Goal: Task Accomplishment & Management: Complete application form

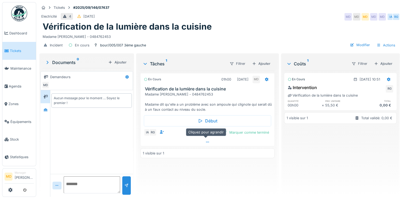
click at [206, 141] on icon at bounding box center [207, 141] width 4 height 3
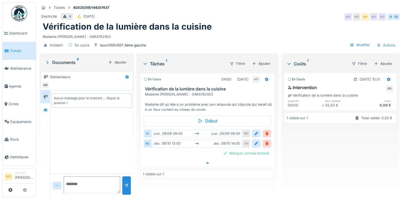
scroll to position [4, 0]
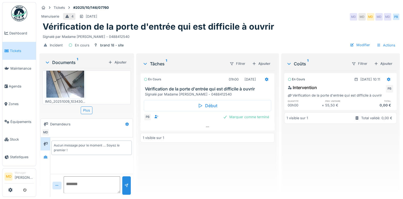
scroll to position [30, 0]
click at [67, 89] on img at bounding box center [65, 71] width 38 height 51
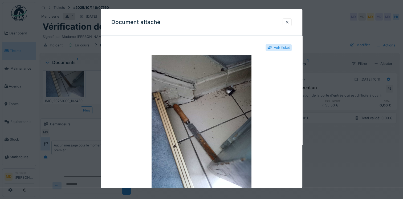
click at [289, 24] on div at bounding box center [287, 21] width 4 height 5
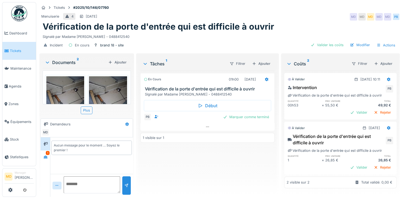
scroll to position [2, 0]
click at [45, 157] on icon at bounding box center [46, 156] width 4 height 3
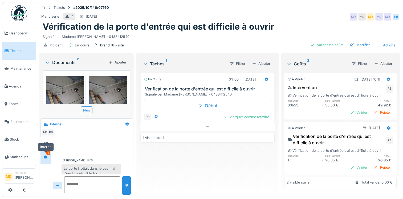
scroll to position [11, 0]
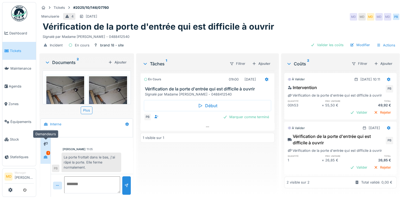
click at [45, 145] on div at bounding box center [45, 143] width 4 height 5
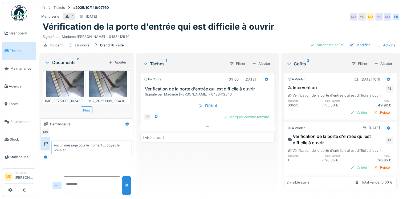
scroll to position [0, 0]
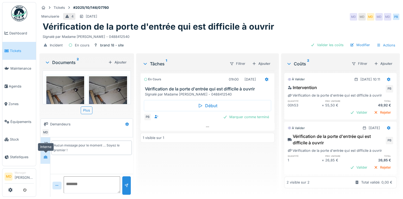
click at [47, 157] on icon at bounding box center [45, 156] width 4 height 3
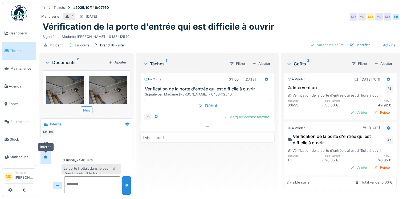
scroll to position [11, 0]
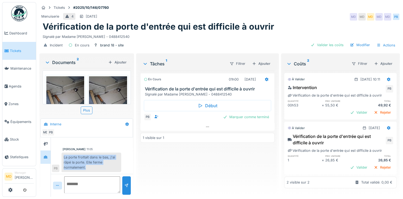
drag, startPoint x: 64, startPoint y: 155, endPoint x: 97, endPoint y: 170, distance: 36.3
click at [97, 170] on div "La porte frottait dans le bas, j'ai râpé la porte. Elle ferme normalement." at bounding box center [92, 162] width 60 height 20
drag, startPoint x: 97, startPoint y: 170, endPoint x: 87, endPoint y: 160, distance: 14.5
copy div "La porte frottait dans le bas, j'ai râpé la porte. Elle ferme normalement."
click at [236, 119] on div "Marquer comme terminé" at bounding box center [246, 116] width 50 height 7
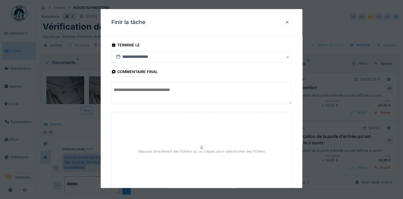
click at [146, 92] on textarea at bounding box center [201, 93] width 180 height 22
paste textarea "**********"
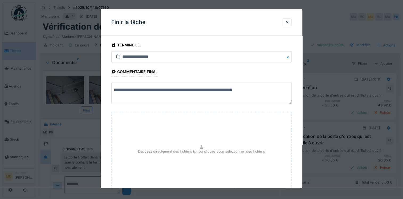
scroll to position [38, 0]
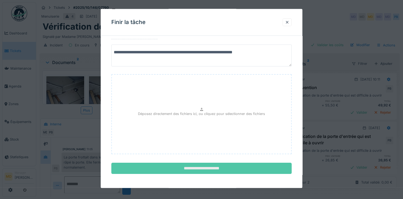
type textarea "**********"
click at [189, 171] on input "**********" at bounding box center [201, 168] width 180 height 11
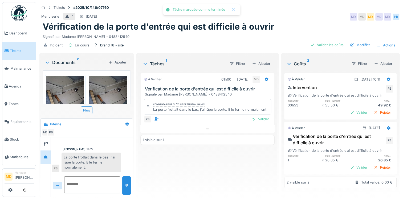
scroll to position [0, 0]
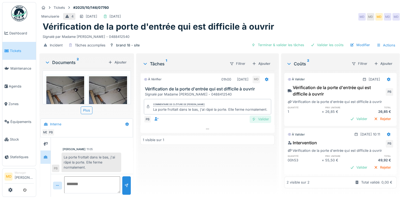
click at [260, 121] on div "Valider" at bounding box center [261, 118] width 22 height 7
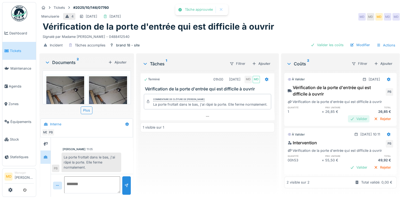
click at [348, 120] on div "Valider" at bounding box center [359, 118] width 22 height 7
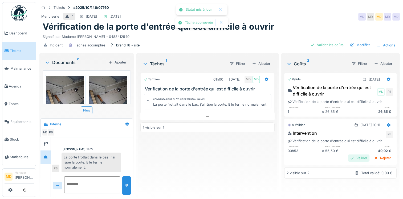
click at [348, 157] on div "Valider" at bounding box center [359, 157] width 22 height 7
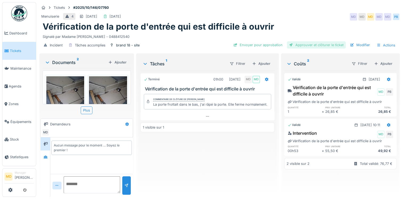
click at [295, 45] on div "Approuver et clôturer le ticket" at bounding box center [316, 44] width 59 height 7
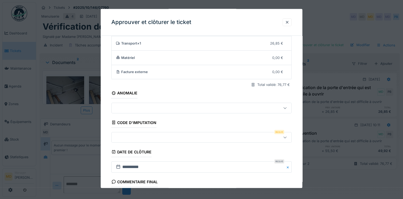
scroll to position [53, 0]
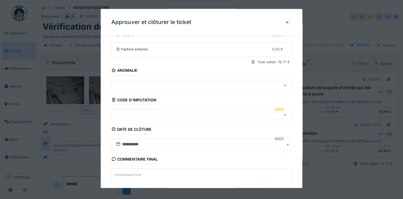
click at [140, 114] on div at bounding box center [191, 114] width 154 height 6
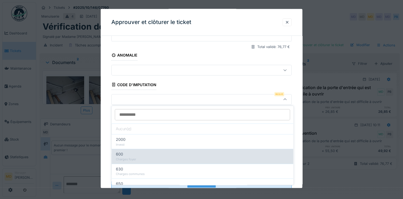
click at [134, 159] on div "Charges foyer" at bounding box center [202, 159] width 173 height 5
type input "***"
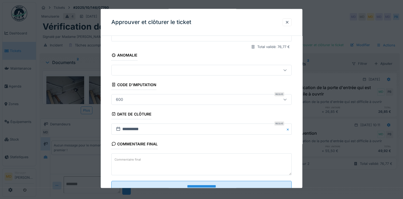
scroll to position [86, 0]
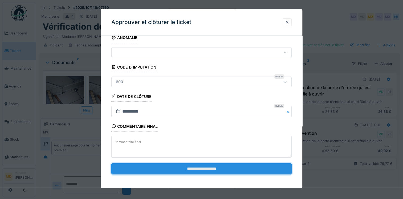
click at [189, 168] on input "**********" at bounding box center [201, 168] width 180 height 11
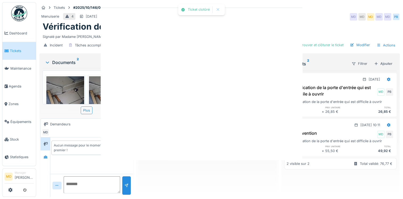
scroll to position [0, 0]
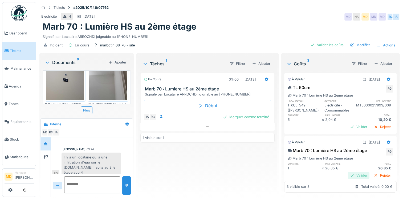
scroll to position [59, 0]
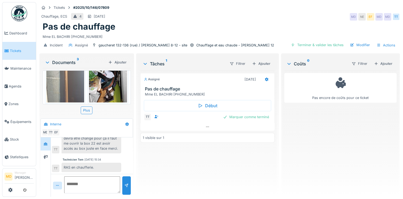
scroll to position [53, 0]
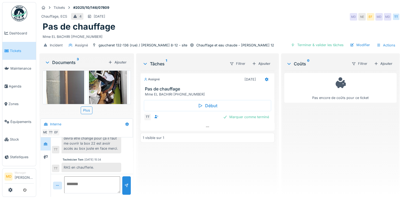
click at [107, 78] on img at bounding box center [108, 64] width 38 height 82
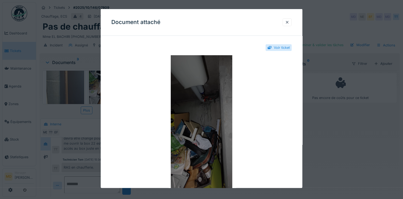
click at [205, 104] on img at bounding box center [201, 121] width 180 height 133
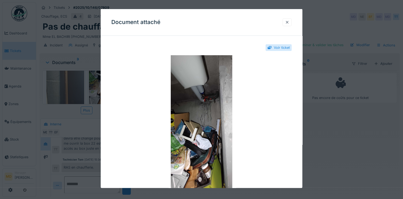
click at [289, 24] on div at bounding box center [287, 21] width 4 height 5
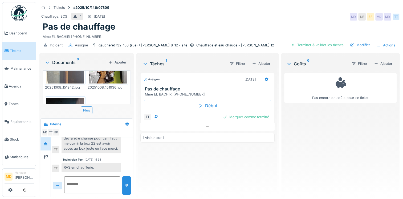
scroll to position [107, 0]
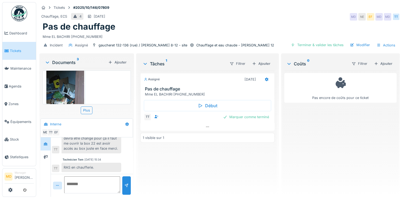
click at [75, 90] on img at bounding box center [65, 107] width 38 height 82
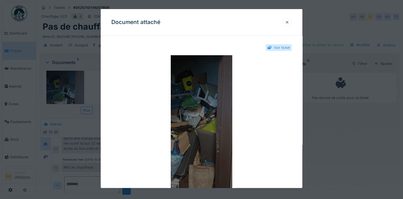
click at [203, 80] on img at bounding box center [201, 121] width 180 height 133
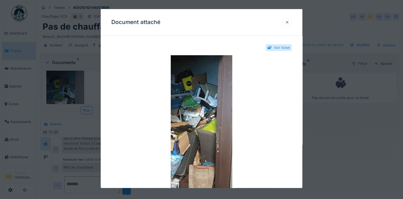
click at [287, 24] on div at bounding box center [287, 21] width 4 height 5
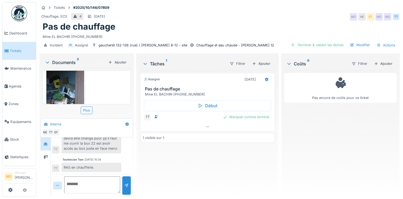
click at [249, 167] on div "Assigné 09/10/2025 Pas de chauffage Mme EL BACHIRI 0485.97.21.49 Début TT Marqu…" at bounding box center [207, 132] width 134 height 122
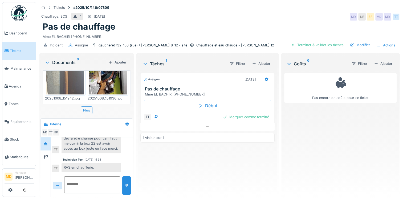
scroll to position [0, 0]
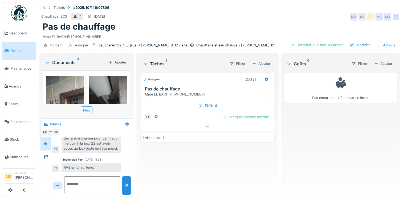
click at [71, 81] on img at bounding box center [65, 117] width 38 height 82
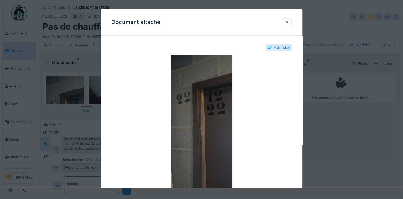
click at [196, 102] on img at bounding box center [201, 121] width 180 height 133
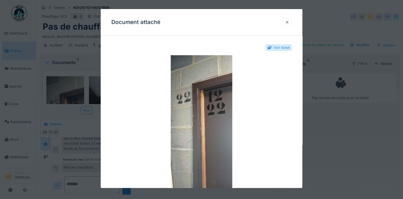
click at [292, 22] on div at bounding box center [287, 22] width 9 height 8
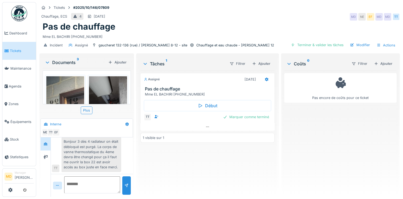
scroll to position [43, 0]
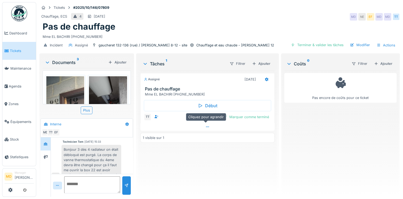
click at [209, 123] on div at bounding box center [207, 127] width 134 height 8
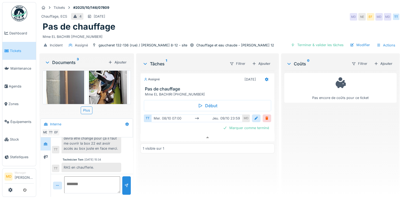
scroll to position [53, 0]
click at [73, 80] on img at bounding box center [65, 64] width 38 height 82
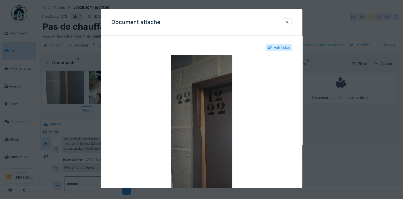
click at [190, 94] on img at bounding box center [201, 121] width 180 height 133
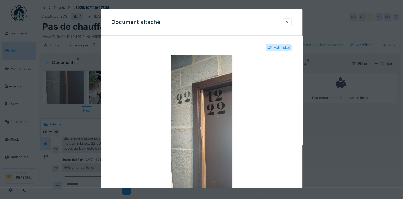
click at [288, 22] on div at bounding box center [287, 21] width 4 height 5
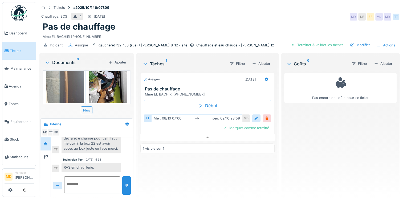
scroll to position [27, 0]
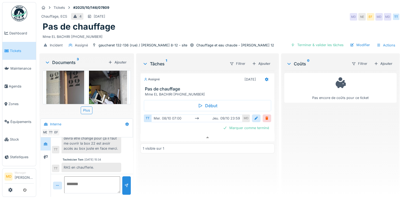
click at [104, 87] on img at bounding box center [108, 91] width 38 height 82
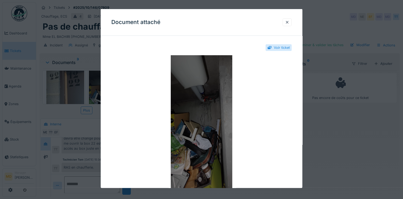
click at [208, 73] on img at bounding box center [201, 121] width 180 height 133
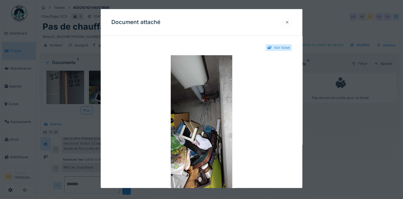
click at [289, 22] on div at bounding box center [287, 21] width 4 height 5
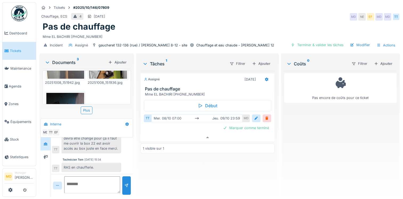
scroll to position [133, 0]
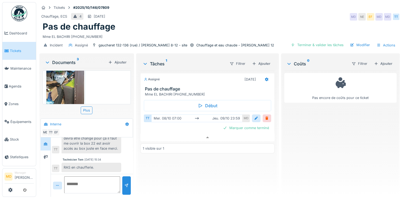
click at [76, 88] on img at bounding box center [65, 80] width 38 height 82
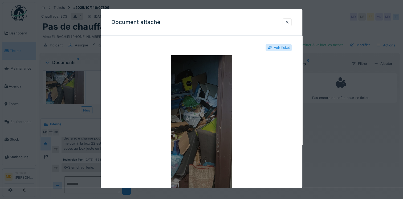
click at [212, 115] on img at bounding box center [201, 121] width 180 height 133
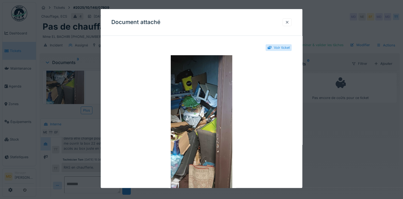
click at [292, 21] on div at bounding box center [287, 22] width 9 height 8
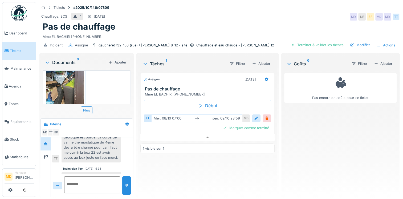
scroll to position [69, 0]
click at [86, 183] on textarea at bounding box center [92, 184] width 56 height 17
click at [74, 181] on textarea at bounding box center [92, 184] width 56 height 17
click at [99, 178] on textarea at bounding box center [92, 184] width 56 height 17
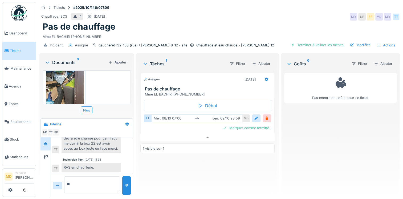
type textarea "*"
type textarea "**********"
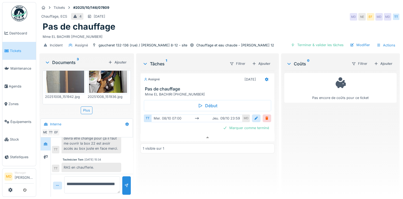
scroll to position [0, 0]
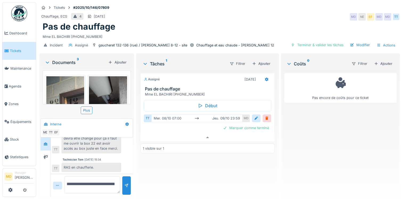
drag, startPoint x: 101, startPoint y: 186, endPoint x: 21, endPoint y: 163, distance: 83.1
click at [25, 171] on body "Dashboard Tickets Maintenance Agenda Zones Équipements Stock Statistiques MD Ma…" at bounding box center [201, 99] width 403 height 199
click at [70, 83] on img at bounding box center [65, 117] width 38 height 82
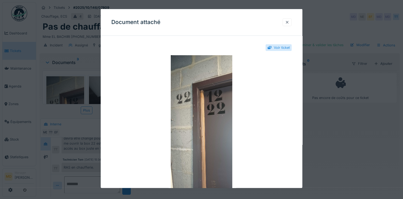
click at [289, 24] on div at bounding box center [287, 21] width 4 height 5
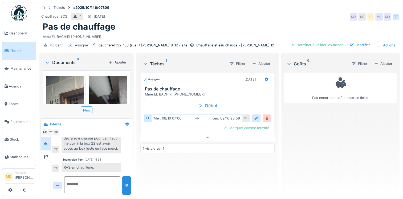
click at [104, 86] on img at bounding box center [108, 117] width 38 height 82
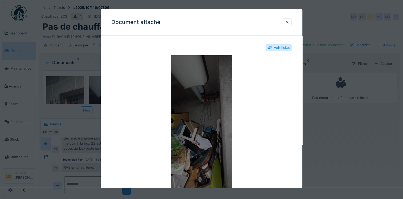
click at [205, 115] on img at bounding box center [201, 121] width 180 height 133
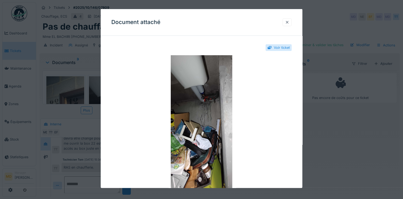
click at [287, 23] on div at bounding box center [287, 22] width 9 height 8
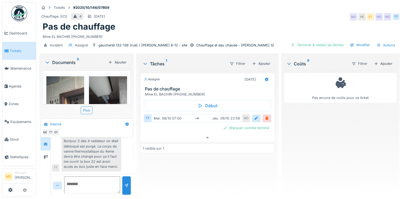
scroll to position [43, 0]
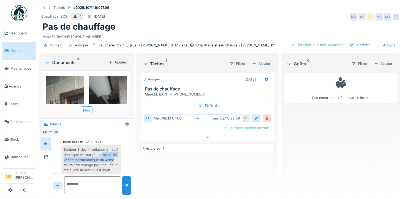
drag, startPoint x: 102, startPoint y: 150, endPoint x: 114, endPoint y: 156, distance: 13.8
click at [114, 156] on div "Bonjour 3 dès 4 radiateur on était débloqué est purgé. La corps de vanne thermo…" at bounding box center [92, 162] width 60 height 35
copy div "corps de vanne thermostatique du 4eme"
drag, startPoint x: 72, startPoint y: 88, endPoint x: 78, endPoint y: 87, distance: 6.3
click at [72, 88] on img at bounding box center [65, 117] width 38 height 82
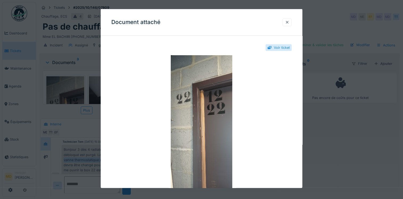
click at [288, 22] on div at bounding box center [287, 21] width 4 height 5
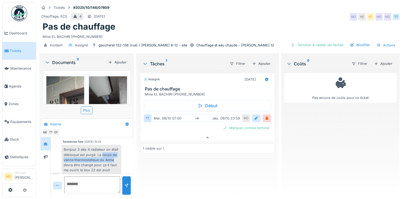
scroll to position [53, 0]
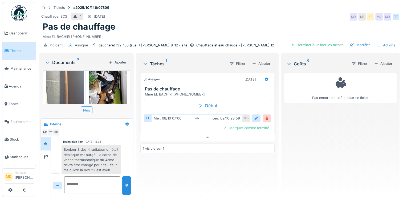
click at [97, 168] on div "Bonjour 3 dès 4 radiateur on était débloqué est purgé. La corps de vanne thermo…" at bounding box center [92, 162] width 60 height 35
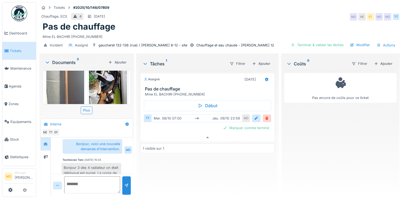
scroll to position [16, 0]
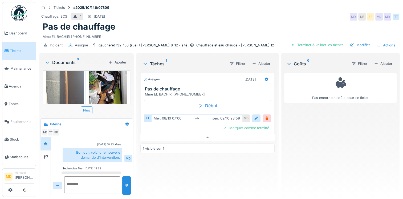
click at [113, 77] on img at bounding box center [108, 64] width 38 height 82
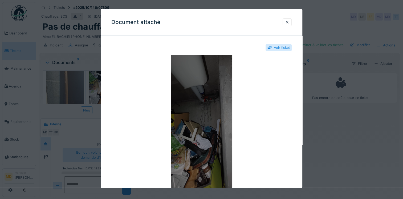
click at [203, 95] on img at bounding box center [201, 121] width 180 height 133
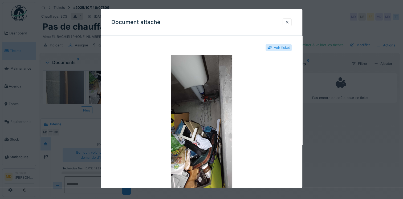
click at [289, 22] on div at bounding box center [287, 21] width 4 height 5
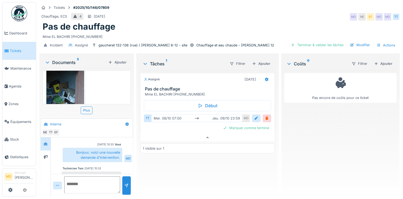
scroll to position [133, 0]
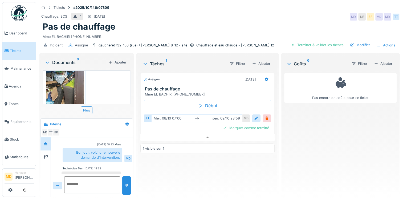
click at [66, 87] on img at bounding box center [65, 80] width 38 height 82
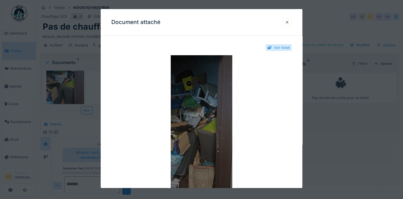
click at [181, 88] on img at bounding box center [201, 121] width 180 height 133
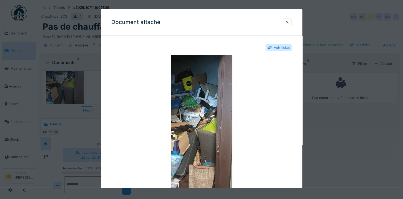
click at [288, 21] on div at bounding box center [287, 21] width 4 height 5
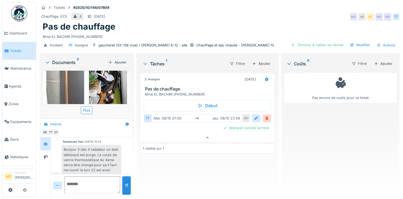
scroll to position [27, 0]
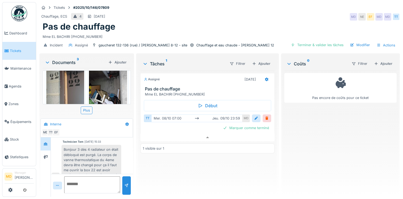
click at [75, 90] on img at bounding box center [65, 91] width 38 height 82
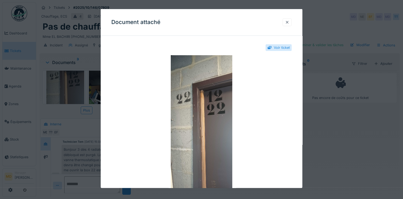
click at [289, 24] on div at bounding box center [287, 21] width 4 height 5
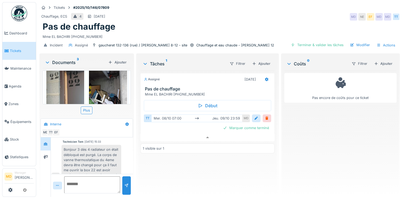
click at [65, 79] on img at bounding box center [65, 91] width 38 height 82
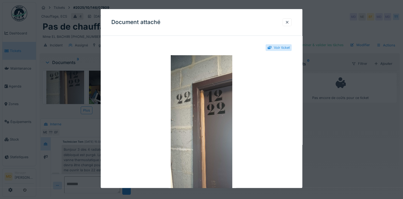
click at [287, 23] on div at bounding box center [287, 21] width 4 height 5
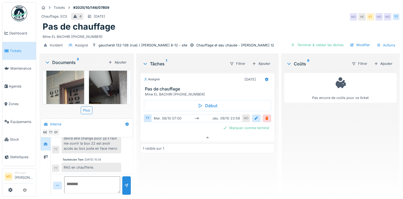
scroll to position [0, 0]
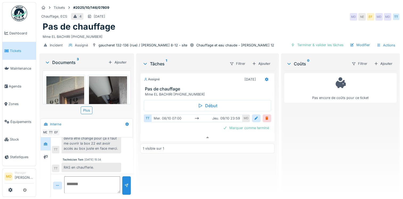
click at [201, 165] on div "Assigné 09/10/2025 Pas de chauffage Mme EL BACHIRI 0485.97.21.49 Début TT mer. …" at bounding box center [207, 132] width 134 height 122
click at [77, 181] on textarea at bounding box center [92, 184] width 56 height 17
type textarea "*"
click at [162, 164] on div "Assigné 09/10/2025 Pas de chauffage Mme EL BACHIRI 0485.97.21.49 Début TT mer. …" at bounding box center [207, 132] width 134 height 122
click at [84, 185] on textarea at bounding box center [92, 184] width 56 height 17
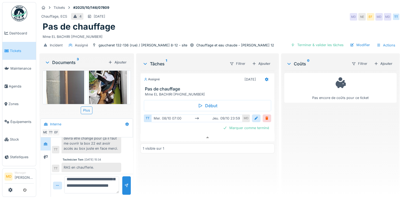
scroll to position [19, 0]
type textarea "**********"
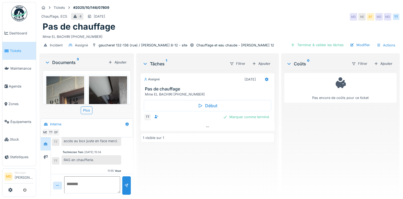
scroll to position [103, 0]
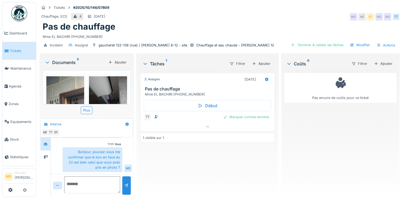
click at [98, 185] on textarea at bounding box center [92, 184] width 56 height 17
type textarea "*"
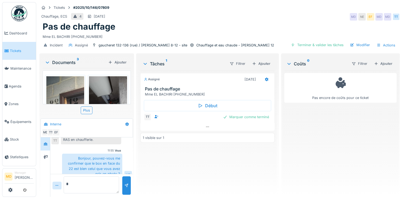
scroll to position [104, 0]
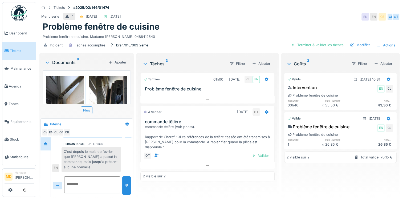
scroll to position [127, 0]
click at [209, 96] on div at bounding box center [207, 100] width 134 height 8
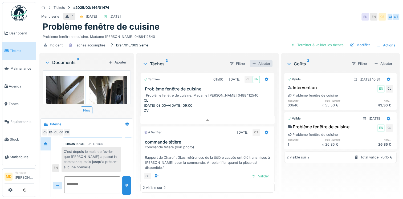
click at [259, 60] on div "Ajouter" at bounding box center [261, 63] width 23 height 7
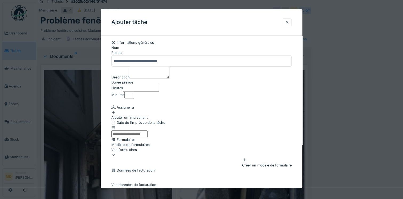
click at [289, 24] on div at bounding box center [287, 21] width 4 height 5
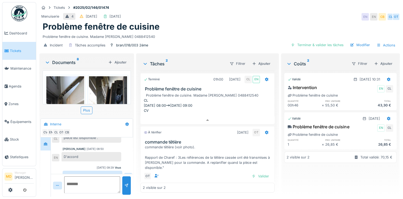
scroll to position [53, 0]
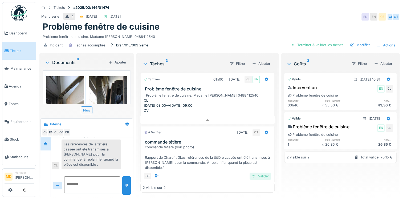
click at [256, 172] on div "Valider" at bounding box center [261, 175] width 22 height 7
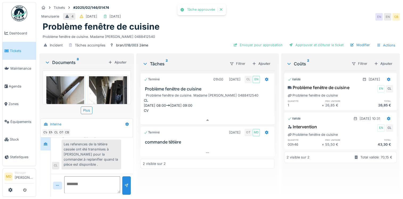
scroll to position [127, 0]
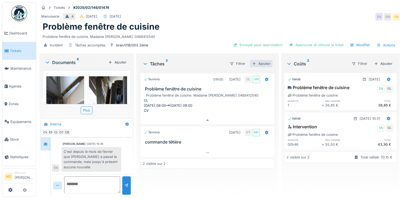
click at [257, 60] on div "Ajouter" at bounding box center [261, 63] width 23 height 7
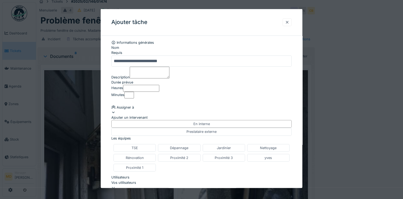
click at [291, 22] on div at bounding box center [287, 22] width 9 height 8
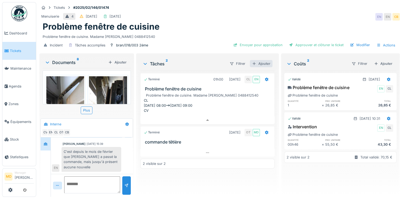
click at [260, 60] on div "Ajouter" at bounding box center [261, 63] width 23 height 7
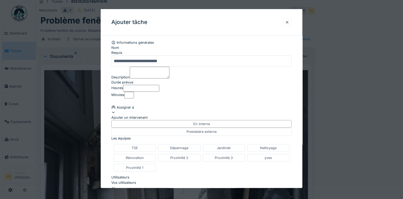
click at [180, 60] on input "**********" at bounding box center [201, 60] width 180 height 11
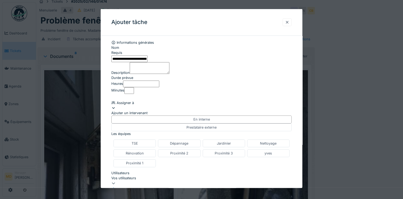
type input "**********"
click at [289, 23] on div at bounding box center [287, 21] width 4 height 5
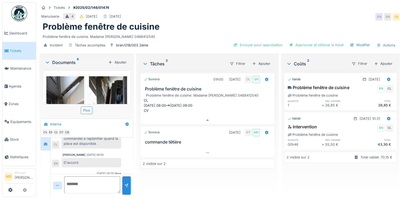
scroll to position [47, 0]
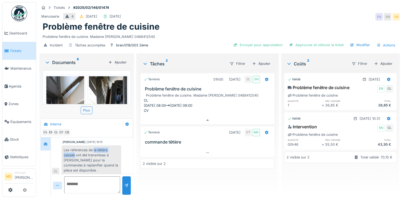
drag, startPoint x: 93, startPoint y: 149, endPoint x: 75, endPoint y: 156, distance: 19.8
click at [75, 156] on div "Les references de la tétière cassée ont été transmises à Omar pour la commander…" at bounding box center [92, 160] width 60 height 30
copy div "la tétière cassée"
click at [261, 60] on div "Ajouter" at bounding box center [261, 63] width 23 height 7
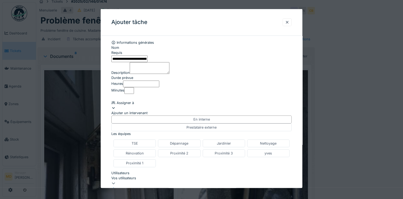
click at [148, 61] on input "**********" at bounding box center [129, 58] width 36 height 7
paste input "**********"
click at [148, 59] on input "**********" at bounding box center [129, 58] width 36 height 7
type input "**********"
click at [158, 74] on textarea "Description" at bounding box center [150, 68] width 40 height 12
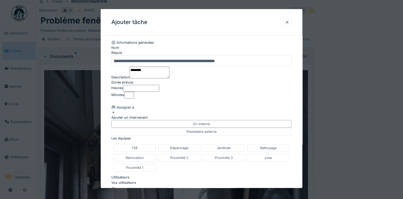
click at [130, 76] on textarea "*******" at bounding box center [150, 72] width 40 height 12
click at [139, 78] on textarea "*********" at bounding box center [150, 72] width 40 height 12
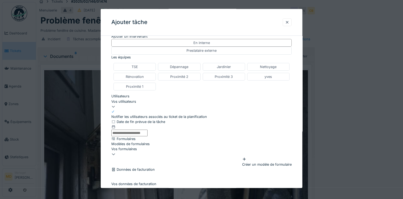
scroll to position [133, 0]
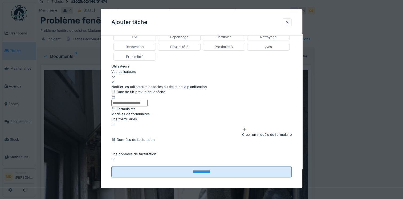
type textarea "**********"
click at [132, 79] on div "Vos utilisateurs" at bounding box center [201, 74] width 180 height 10
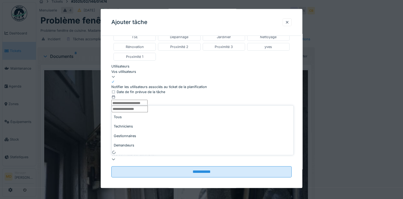
scroll to position [114, 0]
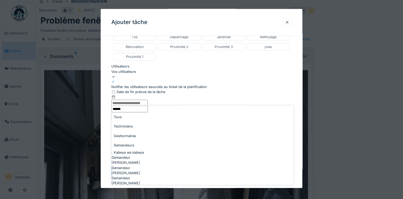
type input "******"
click at [137, 127] on div "Techniciens" at bounding box center [203, 126] width 182 height 9
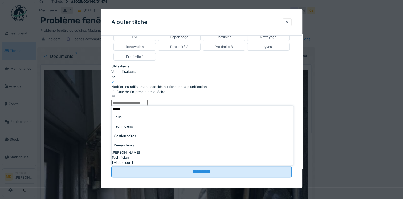
click at [137, 155] on div "Technicien" at bounding box center [203, 157] width 182 height 5
type input "****"
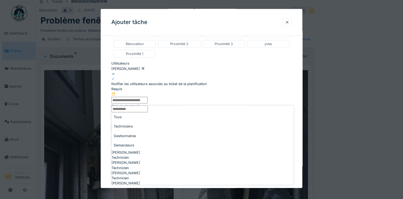
click at [105, 91] on div "**********" at bounding box center [202, 69] width 202 height 286
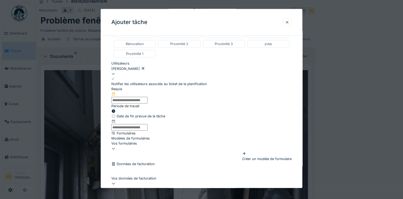
click at [144, 70] on icon at bounding box center [143, 68] width 4 height 3
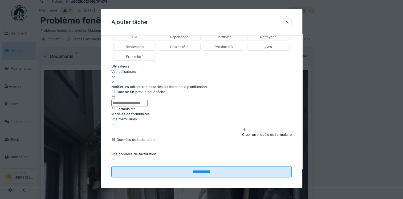
scroll to position [171, 0]
click at [193, 173] on fieldset "**********" at bounding box center [201, 53] width 180 height 248
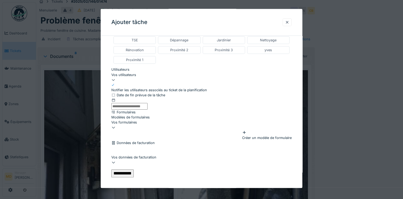
click at [134, 169] on input "**********" at bounding box center [122, 173] width 22 height 8
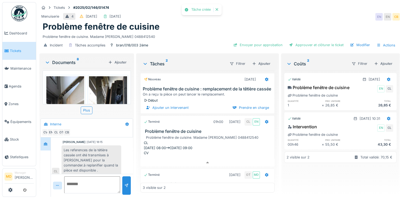
scroll to position [127, 0]
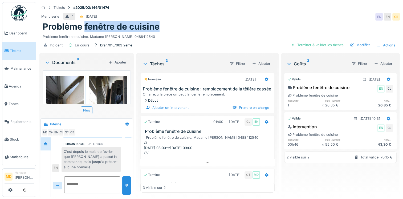
drag, startPoint x: 160, startPoint y: 22, endPoint x: 85, endPoint y: 26, distance: 75.0
click at [85, 26] on div "Problème fenêtre de cuisine" at bounding box center [220, 27] width 354 height 10
click at [142, 23] on h1 "Problème fenêtre de cuisine" at bounding box center [101, 27] width 117 height 10
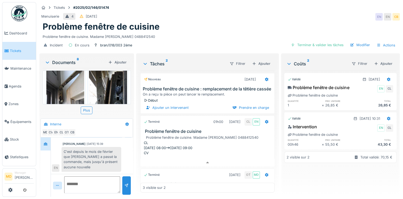
scroll to position [0, 0]
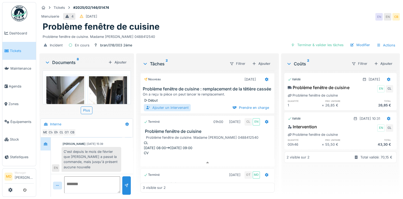
click at [168, 111] on div "Ajouter un intervenant" at bounding box center [167, 107] width 47 height 7
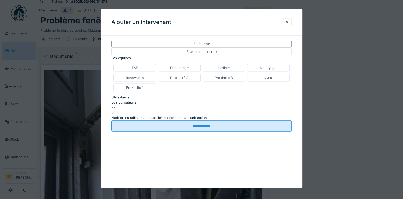
click at [136, 105] on div "Vos utilisateurs" at bounding box center [201, 102] width 180 height 5
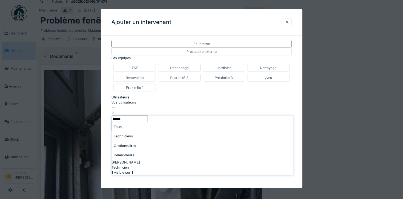
type input "******"
click at [128, 160] on span "[PERSON_NAME]" at bounding box center [126, 162] width 29 height 5
type input "****"
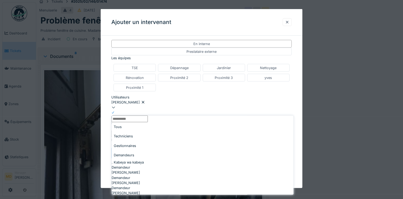
click at [109, 98] on div "**********" at bounding box center [202, 104] width 202 height 129
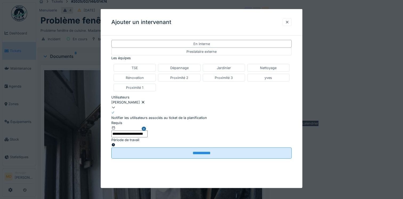
click at [115, 143] on icon at bounding box center [113, 144] width 3 height 3
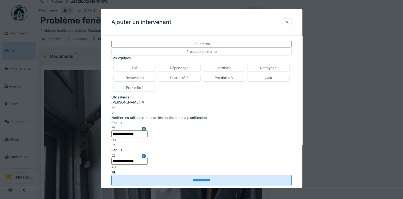
click at [140, 137] on input "**********" at bounding box center [129, 133] width 36 height 7
click at [140, 20] on div "octobre" at bounding box center [141, 17] width 31 height 5
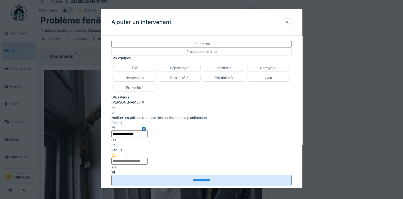
scroll to position [412, 0]
click at [148, 157] on input "text" at bounding box center [129, 160] width 36 height 7
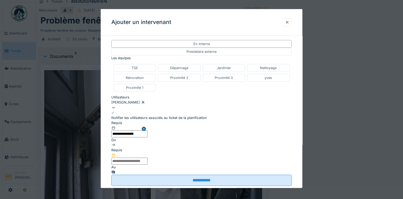
click at [196, 27] on li "14:30" at bounding box center [185, 23] width 23 height 8
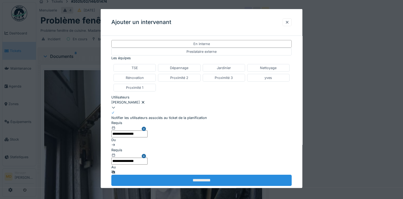
click at [191, 175] on input "**********" at bounding box center [201, 180] width 180 height 11
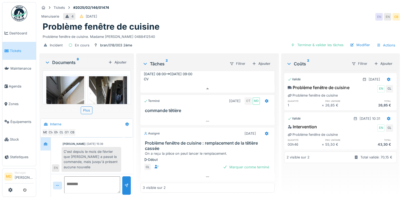
scroll to position [0, 0]
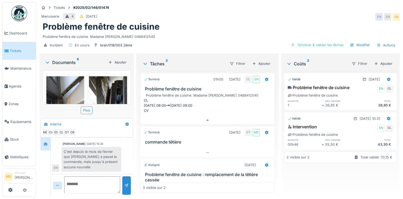
drag, startPoint x: 162, startPoint y: 33, endPoint x: 91, endPoint y: 33, distance: 71.4
click at [91, 33] on div "Problème fenêtre de cuisine. Madame Diana BUBUTANU 0488412540" at bounding box center [220, 35] width 354 height 7
copy div "Madame Diana BUBUTANU 0488412540"
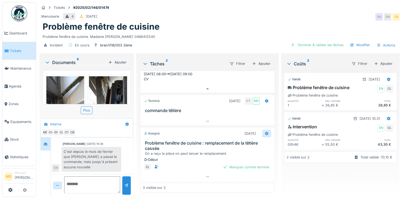
click at [265, 131] on div at bounding box center [267, 133] width 4 height 5
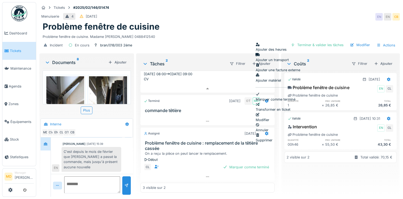
click at [266, 112] on div "Modifier" at bounding box center [278, 117] width 44 height 10
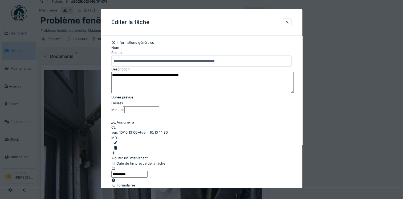
click at [114, 76] on textarea "**********" at bounding box center [202, 82] width 182 height 22
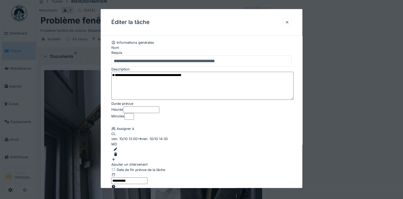
paste textarea "**********"
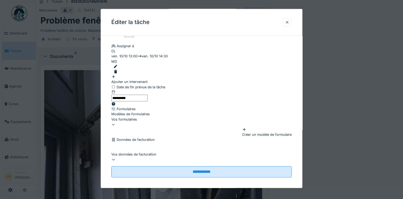
scroll to position [20, 0]
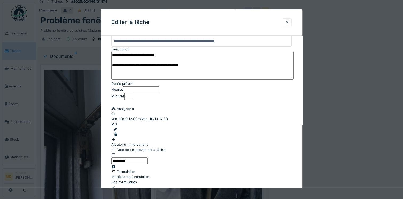
type textarea "**********"
click at [148, 93] on input "*" at bounding box center [141, 89] width 36 height 7
type input "*"
click at [134, 99] on input "*" at bounding box center [129, 96] width 10 height 7
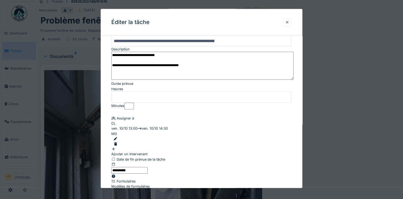
type input "**"
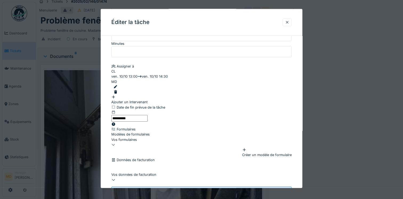
scroll to position [100, 0]
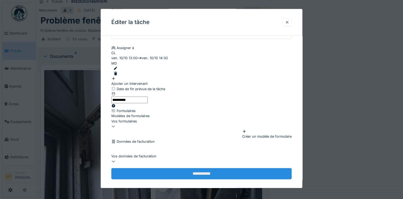
click at [218, 171] on input "**********" at bounding box center [201, 173] width 180 height 11
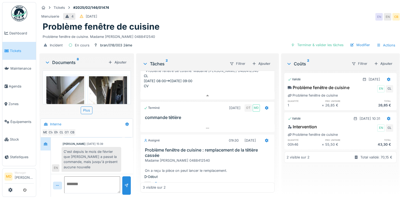
scroll to position [45, 0]
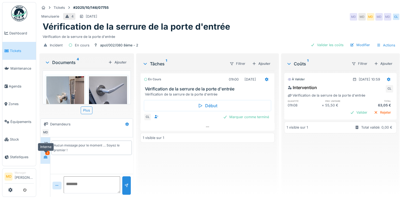
click at [46, 157] on icon at bounding box center [46, 156] width 4 height 3
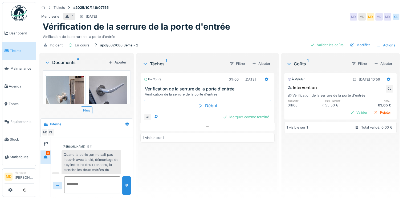
scroll to position [5, 0]
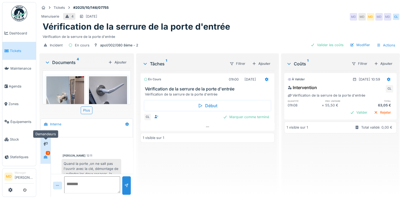
click at [45, 141] on div at bounding box center [45, 143] width 4 height 5
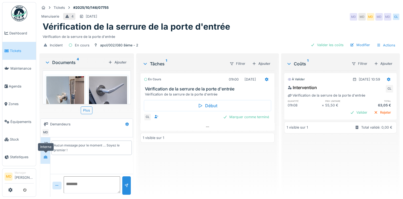
click at [46, 157] on icon at bounding box center [46, 156] width 4 height 3
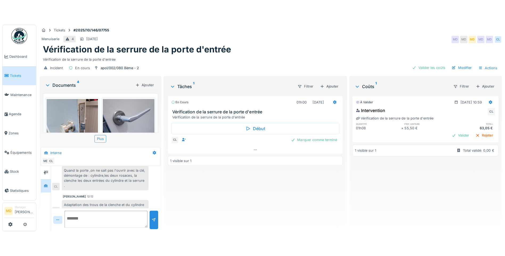
scroll to position [27, 0]
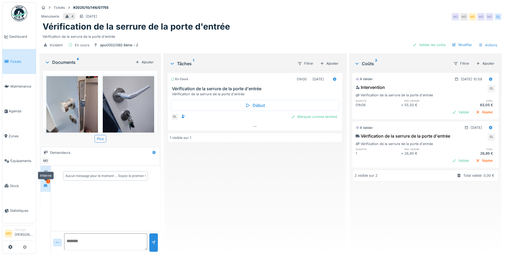
click at [44, 185] on icon at bounding box center [45, 185] width 4 height 3
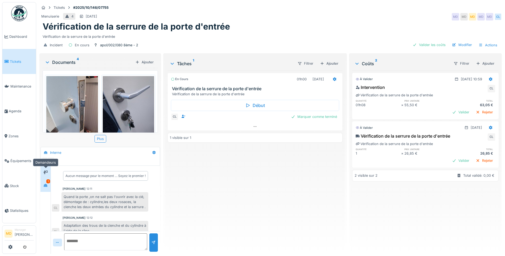
click at [48, 169] on div at bounding box center [46, 172] width 8 height 7
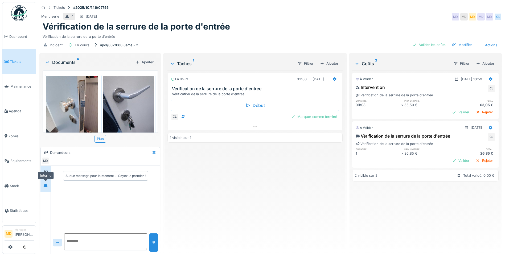
click at [49, 182] on div at bounding box center [46, 185] width 8 height 7
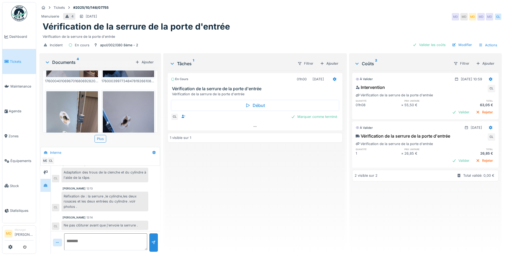
scroll to position [99, 0]
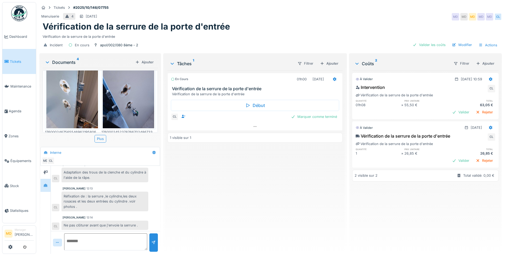
click at [85, 104] on img at bounding box center [72, 94] width 52 height 69
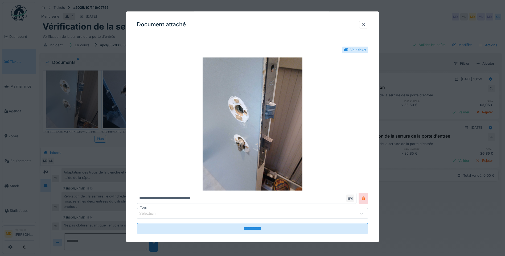
click at [472, 115] on div at bounding box center [252, 128] width 505 height 256
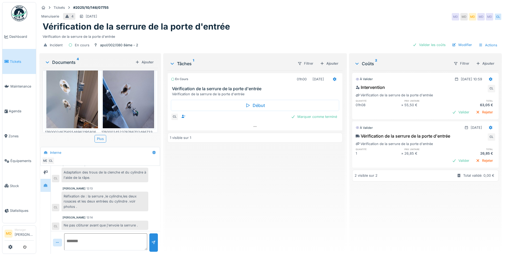
click at [111, 98] on img at bounding box center [129, 94] width 52 height 69
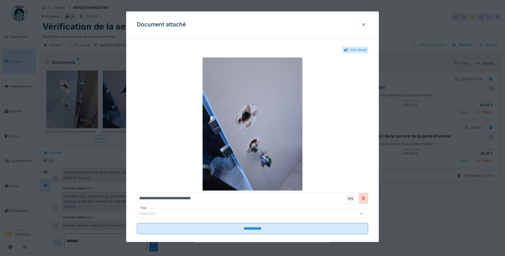
click at [457, 122] on div at bounding box center [252, 128] width 505 height 256
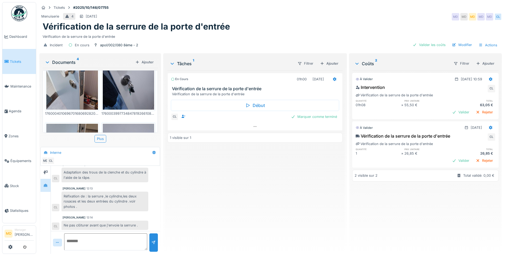
scroll to position [19, 0]
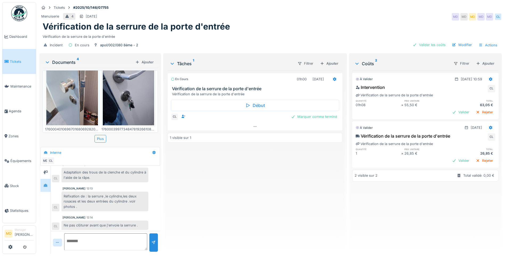
click at [125, 97] on img at bounding box center [129, 91] width 52 height 69
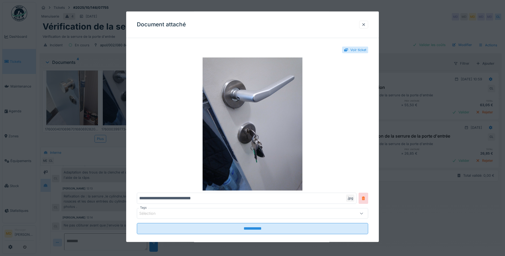
click at [449, 119] on div at bounding box center [252, 128] width 505 height 256
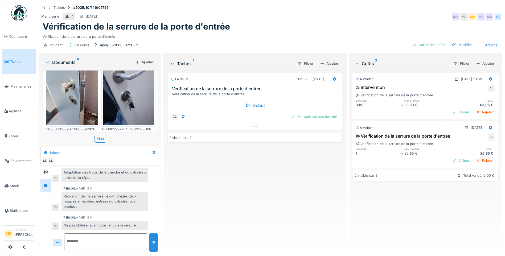
click at [52, 104] on img at bounding box center [72, 91] width 52 height 69
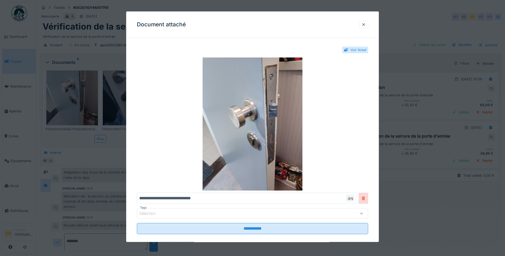
click at [479, 89] on div at bounding box center [252, 128] width 505 height 256
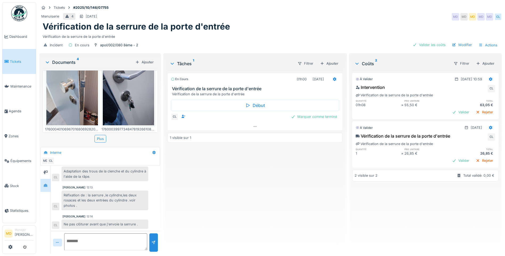
scroll to position [60, 0]
